Goal: Complete application form: Complete application form

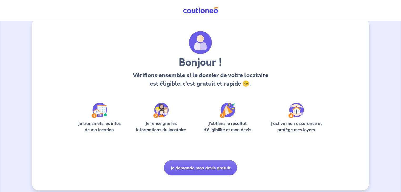
scroll to position [13, 0]
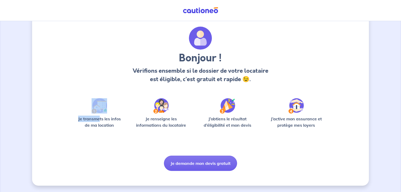
click at [99, 115] on div "Je transmets les infos de ma location" at bounding box center [99, 115] width 50 height 34
click at [105, 114] on div "Je transmets les infos de ma location" at bounding box center [99, 115] width 50 height 34
click at [104, 111] on img at bounding box center [100, 105] width 16 height 15
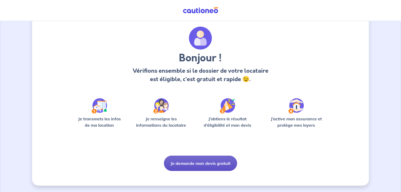
click at [218, 163] on button "Je demande mon devis gratuit" at bounding box center [200, 162] width 73 height 15
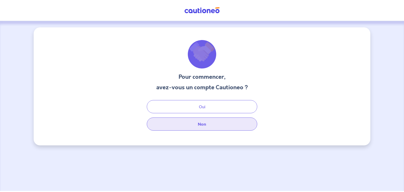
click at [206, 123] on button "Non" at bounding box center [202, 123] width 110 height 13
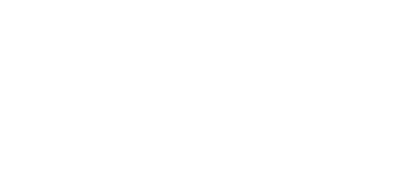
select select "FR"
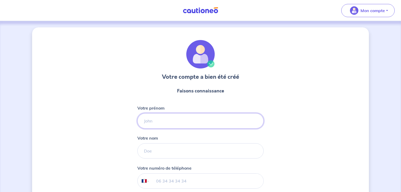
click at [157, 125] on input "Votre prénom" at bounding box center [200, 120] width 126 height 15
type input "[PERSON_NAME]"
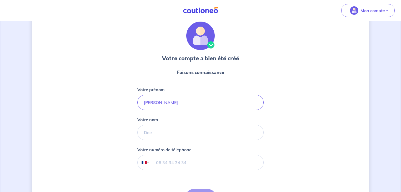
scroll to position [21, 0]
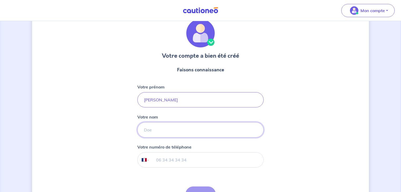
click at [152, 126] on input "Votre nom" at bounding box center [200, 129] width 126 height 15
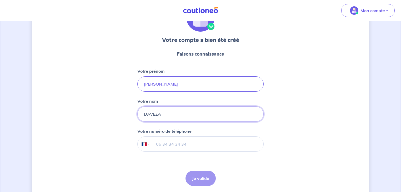
scroll to position [56, 0]
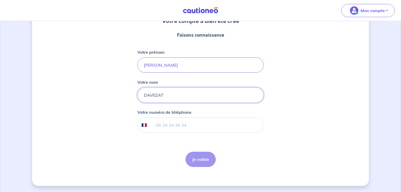
type input "DAVEZAT"
click at [170, 125] on input "tel" at bounding box center [207, 125] width 114 height 15
type input "06 34 39 35 99"
drag, startPoint x: 208, startPoint y: 160, endPoint x: 214, endPoint y: 159, distance: 5.3
click at [213, 159] on button "Je valide" at bounding box center [200, 158] width 30 height 15
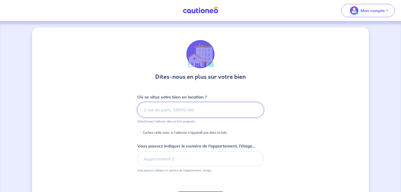
click at [186, 112] on input at bounding box center [200, 109] width 126 height 15
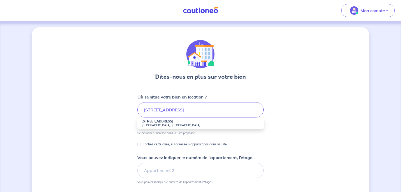
click at [185, 125] on small "[GEOGRAPHIC_DATA], [GEOGRAPHIC_DATA]" at bounding box center [200, 125] width 118 height 4
type input "[STREET_ADDRESS]"
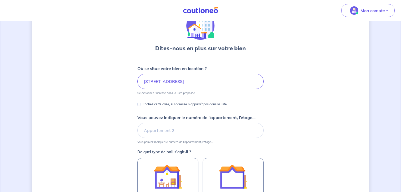
scroll to position [42, 0]
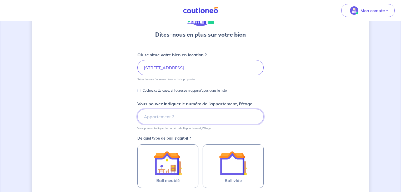
click at [184, 119] on input "Vous pouvez indiquer le numéro de l’appartement, l’étage..." at bounding box center [200, 116] width 126 height 15
click at [281, 116] on div "Dites-nous en plus sur votre bien Où se situe votre bien en location ? [STREET_…" at bounding box center [200, 123] width 337 height 276
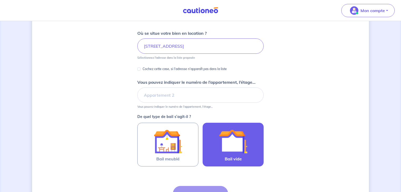
scroll to position [84, 0]
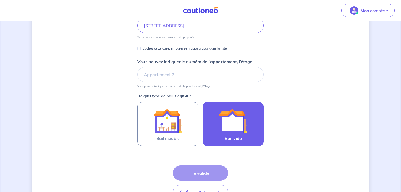
click at [252, 124] on div at bounding box center [233, 120] width 48 height 28
click at [0, 0] on input "Bail vide" at bounding box center [0, 0] width 0 height 0
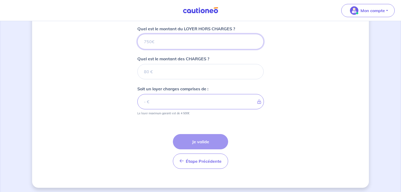
scroll to position [213, 0]
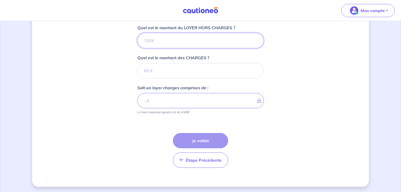
click at [164, 43] on input "Quel est le montant du LOYER HORS CHARGES ?" at bounding box center [200, 40] width 126 height 15
click at [157, 38] on input "Quel est le montant du LOYER HORS CHARGES ?" at bounding box center [200, 40] width 126 height 15
type input "5"
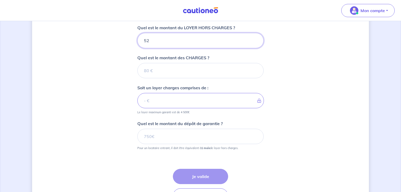
type input "520"
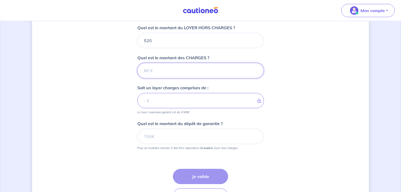
click at [169, 68] on input "Quel est le montant des CHARGES ?" at bounding box center [200, 70] width 126 height 15
type input "40"
type input "560"
type input "40"
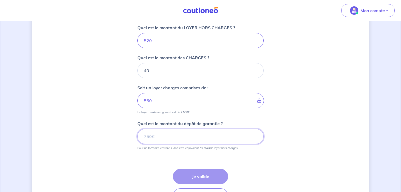
click at [173, 136] on input "Quel est le montant du dépôt de garantie ?" at bounding box center [200, 136] width 126 height 15
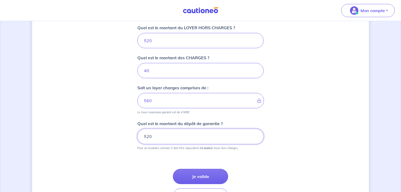
type input "520"
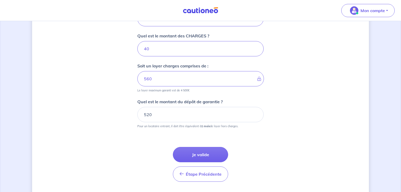
scroll to position [248, 0]
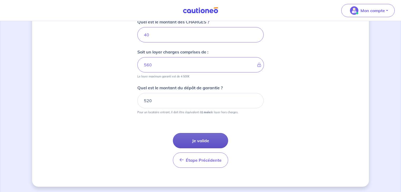
click at [204, 137] on button "Je valide" at bounding box center [200, 140] width 55 height 15
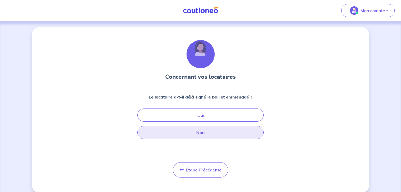
click at [208, 134] on button "Non" at bounding box center [200, 132] width 126 height 13
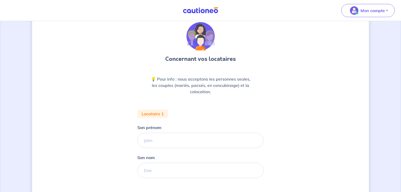
scroll to position [42, 0]
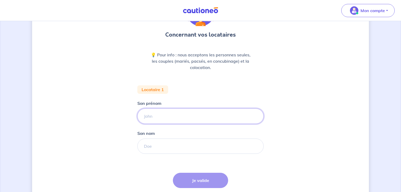
click at [170, 116] on input "Son prénom" at bounding box center [200, 115] width 126 height 15
type input "BRUNA RQUEL"
click at [170, 143] on input "Son nom" at bounding box center [200, 145] width 126 height 15
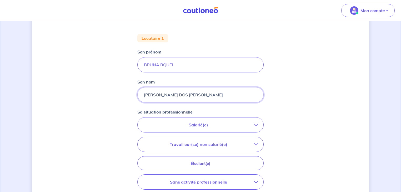
scroll to position [105, 0]
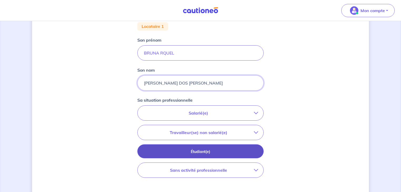
type input "[PERSON_NAME] DOS [PERSON_NAME]"
click at [210, 154] on p "Étudiant(e)" at bounding box center [200, 152] width 113 height 6
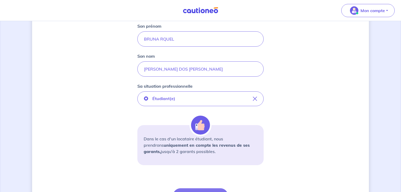
scroll to position [147, 0]
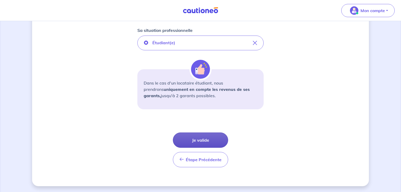
click at [212, 143] on button "Je valide" at bounding box center [200, 139] width 55 height 15
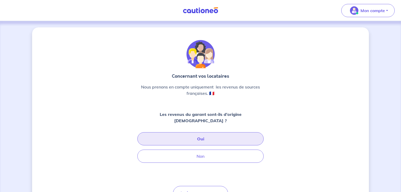
click at [215, 132] on button "Oui" at bounding box center [200, 138] width 126 height 13
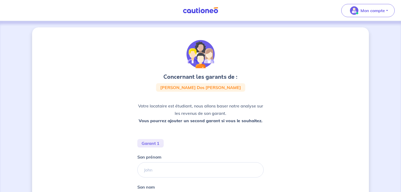
scroll to position [42, 0]
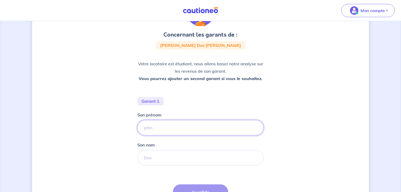
click at [194, 129] on input "Son prénom" at bounding box center [200, 127] width 126 height 15
click at [160, 126] on input "Son prénom" at bounding box center [200, 127] width 126 height 15
type input "[PERSON_NAME]"
click at [169, 155] on input "Son nom" at bounding box center [200, 157] width 126 height 15
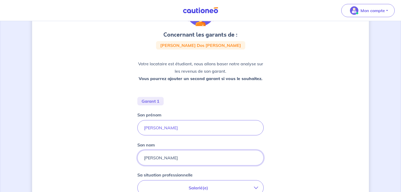
type input "[PERSON_NAME]"
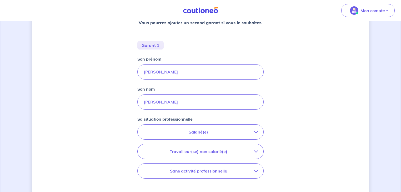
scroll to position [105, 0]
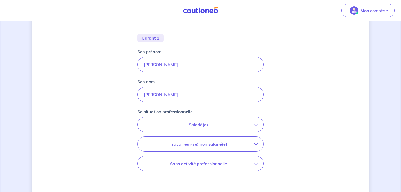
click at [212, 124] on p "Salarié(e)" at bounding box center [198, 124] width 111 height 6
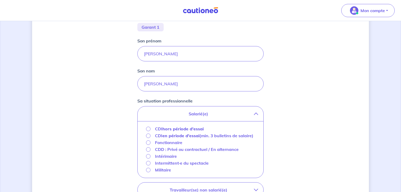
scroll to position [126, 0]
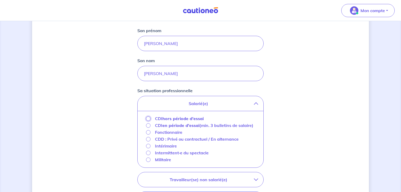
click at [149, 118] on input "CDI hors période d'essai" at bounding box center [148, 118] width 4 height 4
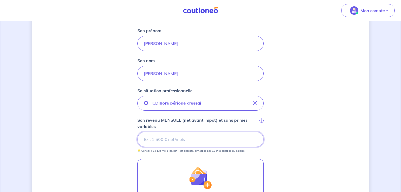
click at [163, 141] on input "Son revenu MENSUEL (net avant impôt) et sans primes variables i" at bounding box center [200, 138] width 126 height 15
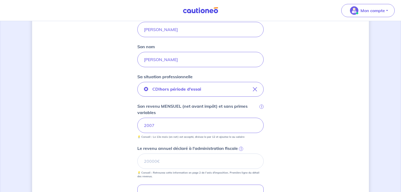
scroll to position [147, 0]
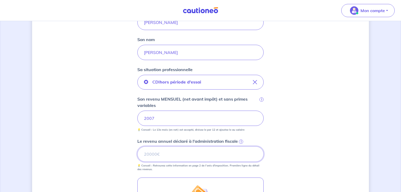
click at [174, 151] on input "Le revenu annuel déclaré à l'administration fiscale i" at bounding box center [200, 153] width 126 height 15
click at [153, 154] on input "Le revenu annuel déclaré à l'administration fiscale i" at bounding box center [200, 153] width 126 height 15
type input "24782"
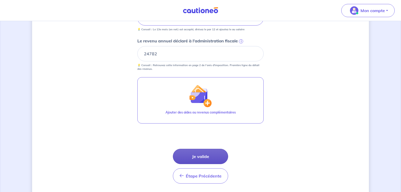
scroll to position [252, 0]
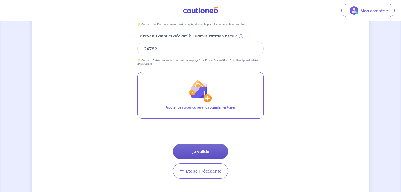
click at [207, 151] on button "Je valide" at bounding box center [200, 151] width 55 height 15
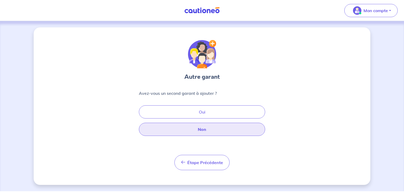
click at [206, 129] on button "Non" at bounding box center [202, 129] width 126 height 13
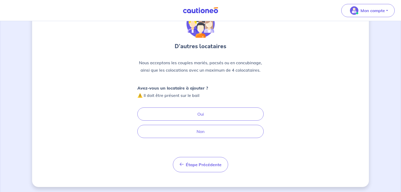
scroll to position [32, 0]
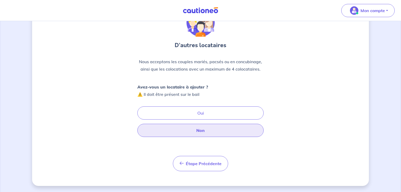
click at [205, 128] on button "Non" at bounding box center [200, 130] width 126 height 13
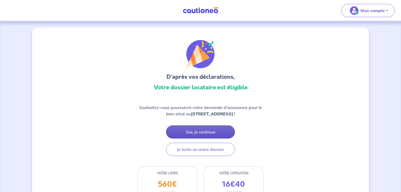
click at [206, 131] on button "Oui, je continue" at bounding box center [200, 131] width 69 height 13
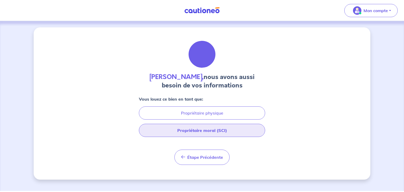
click at [206, 130] on button "Propriétaire moral (SCI)" at bounding box center [202, 130] width 126 height 13
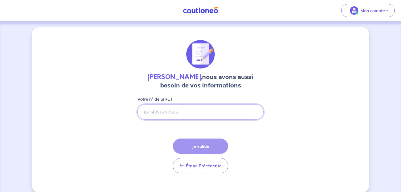
click at [176, 114] on input "Votre n° de SIRET" at bounding box center [200, 111] width 126 height 15
click at [167, 111] on input "Votre n° de SIRET" at bounding box center [200, 111] width 126 height 15
paste input "823 293 915 00018"
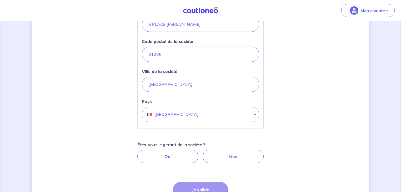
scroll to position [189, 0]
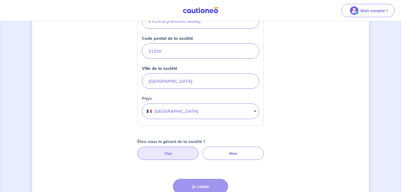
type input "823 293 915 00018"
click at [177, 152] on label "Oui" at bounding box center [167, 152] width 61 height 13
click at [199, 150] on input "Oui" at bounding box center [200, 147] width 3 height 3
radio input "true"
select select "FR"
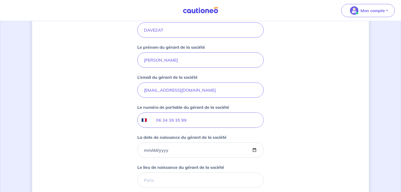
scroll to position [379, 0]
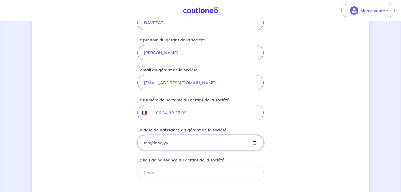
click at [176, 144] on input "La date de naissance du gérant de la société" at bounding box center [200, 142] width 126 height 15
type input "[DATE]"
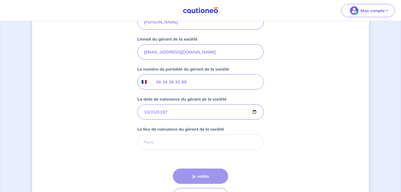
scroll to position [442, 0]
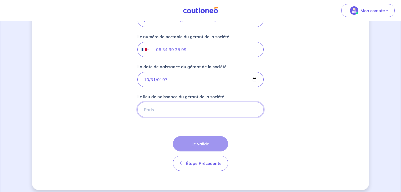
click at [180, 110] on input "Le lieu de naissance du gérant de la société" at bounding box center [200, 109] width 126 height 15
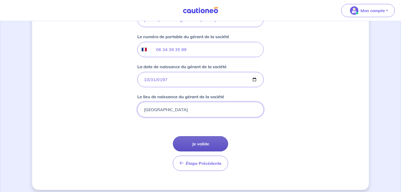
type input "[GEOGRAPHIC_DATA]"
click at [206, 140] on button "Je valide" at bounding box center [200, 143] width 55 height 15
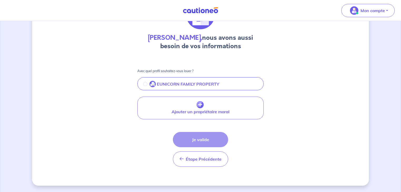
scroll to position [39, 0]
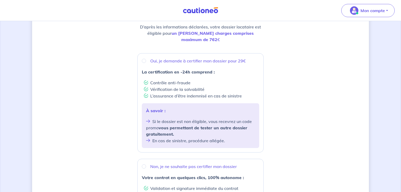
scroll to position [55, 0]
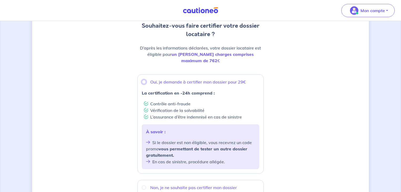
click at [144, 80] on input "Oui, je demande à certifier mon dossier pour 29€" at bounding box center [144, 82] width 4 height 4
radio input "true"
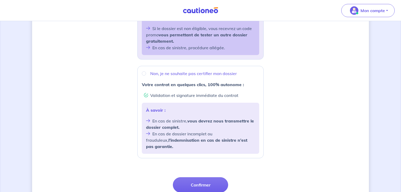
scroll to position [202, 0]
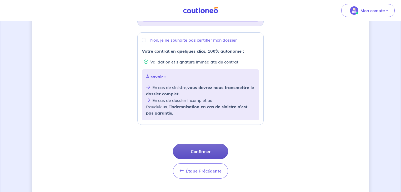
click at [209, 144] on button "Confirmer" at bounding box center [200, 151] width 55 height 15
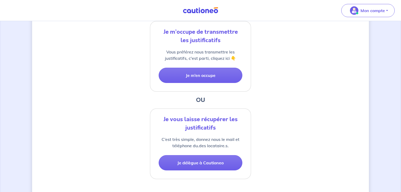
scroll to position [84, 0]
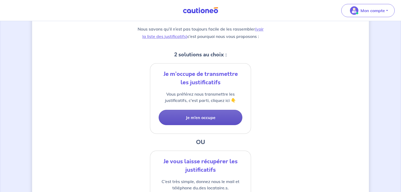
click at [211, 118] on button "Je m’en occupe" at bounding box center [201, 117] width 84 height 15
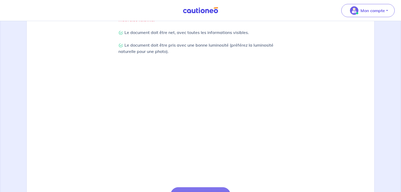
scroll to position [185, 0]
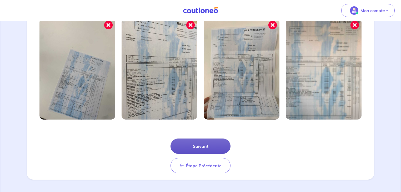
click at [202, 149] on button "Suivant" at bounding box center [200, 145] width 60 height 15
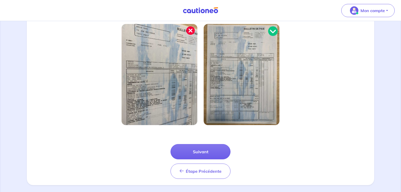
scroll to position [159, 0]
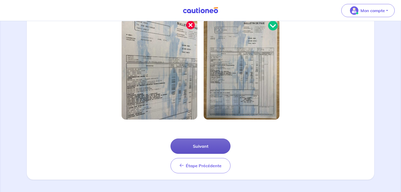
click at [204, 148] on button "Suivant" at bounding box center [200, 145] width 60 height 15
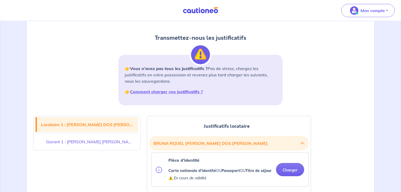
scroll to position [84, 0]
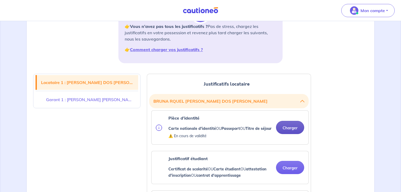
click at [285, 131] on button "Charger" at bounding box center [290, 127] width 28 height 13
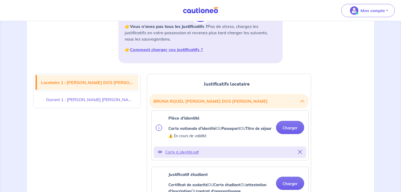
scroll to position [147, 0]
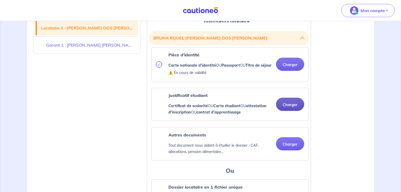
click at [289, 111] on button "Charger" at bounding box center [290, 104] width 28 height 13
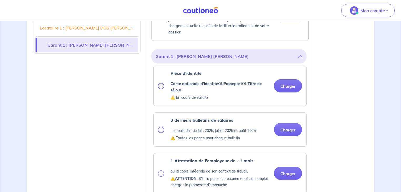
scroll to position [379, 0]
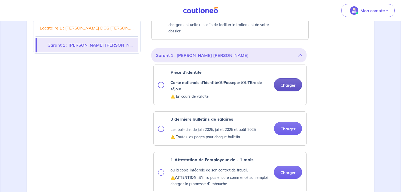
click at [297, 91] on button "Charger" at bounding box center [288, 84] width 28 height 13
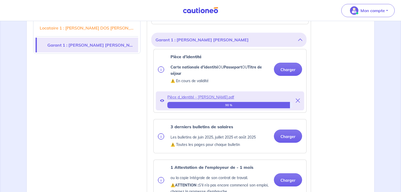
scroll to position [421, 0]
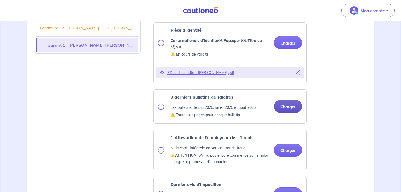
click at [284, 113] on button "Charger" at bounding box center [288, 106] width 28 height 13
click at [287, 111] on button "Charger" at bounding box center [288, 106] width 28 height 13
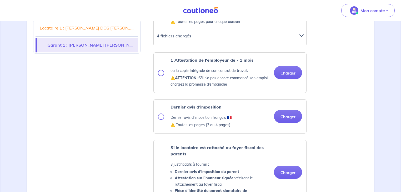
scroll to position [505, 0]
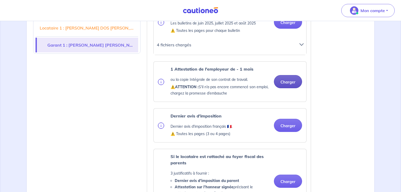
click at [285, 87] on button "Charger" at bounding box center [288, 81] width 28 height 13
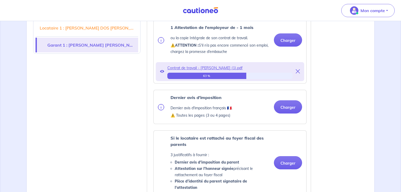
scroll to position [547, 0]
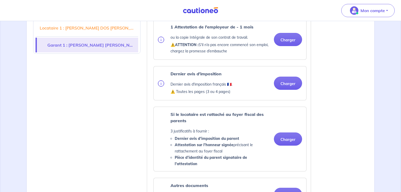
click at [284, 100] on div "Dernier avis d'imposition Dernier avis d'imposition français 🇫🇷. ⚠️ Toutes les …" at bounding box center [230, 83] width 153 height 34
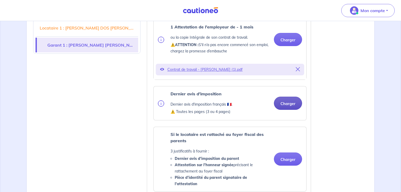
click at [286, 109] on button "Charger" at bounding box center [288, 102] width 28 height 13
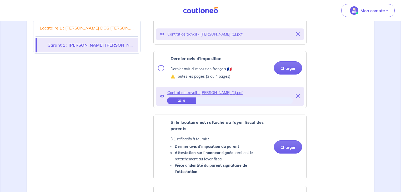
scroll to position [610, 0]
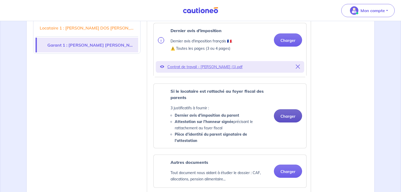
click at [286, 118] on button "Charger" at bounding box center [288, 115] width 28 height 13
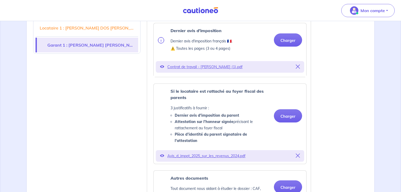
scroll to position [673, 0]
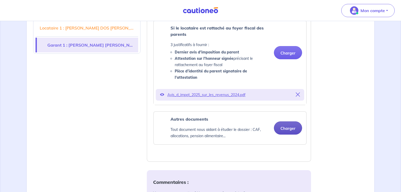
click at [283, 125] on button "Charger" at bounding box center [288, 127] width 28 height 13
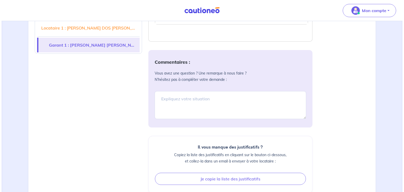
scroll to position [887, 0]
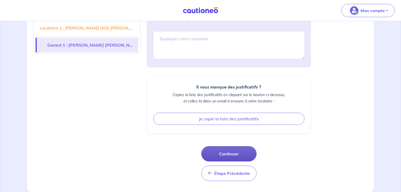
click at [246, 156] on button "Continuer" at bounding box center [228, 153] width 55 height 15
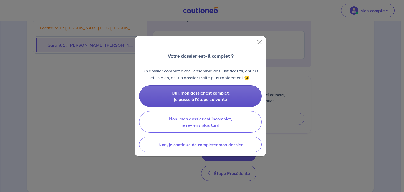
click at [215, 101] on span "Oui, mon dossier est complet, je passe à l’étape suivante" at bounding box center [200, 96] width 58 height 12
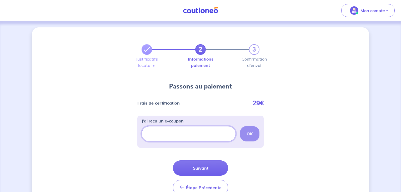
click at [176, 136] on input "J’ai reçu un e-coupon" at bounding box center [188, 133] width 94 height 15
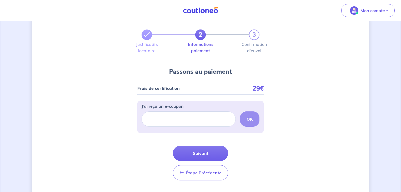
scroll to position [21, 0]
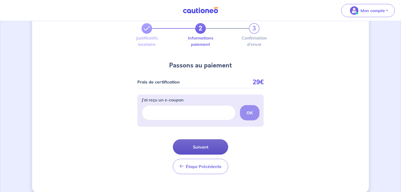
click at [197, 146] on button "Suivant" at bounding box center [200, 146] width 55 height 15
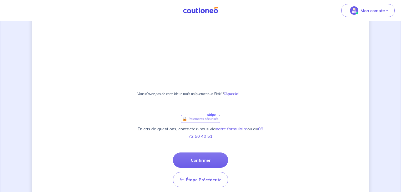
scroll to position [295, 0]
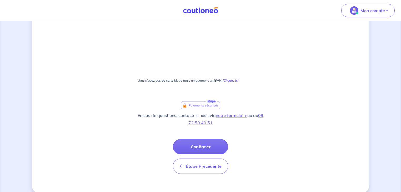
click at [219, 144] on button "Confirmer" at bounding box center [200, 146] width 55 height 15
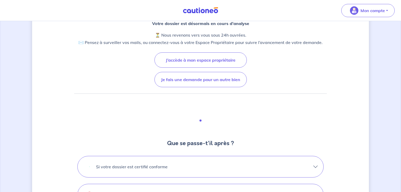
scroll to position [63, 0]
